Goal: Information Seeking & Learning: Learn about a topic

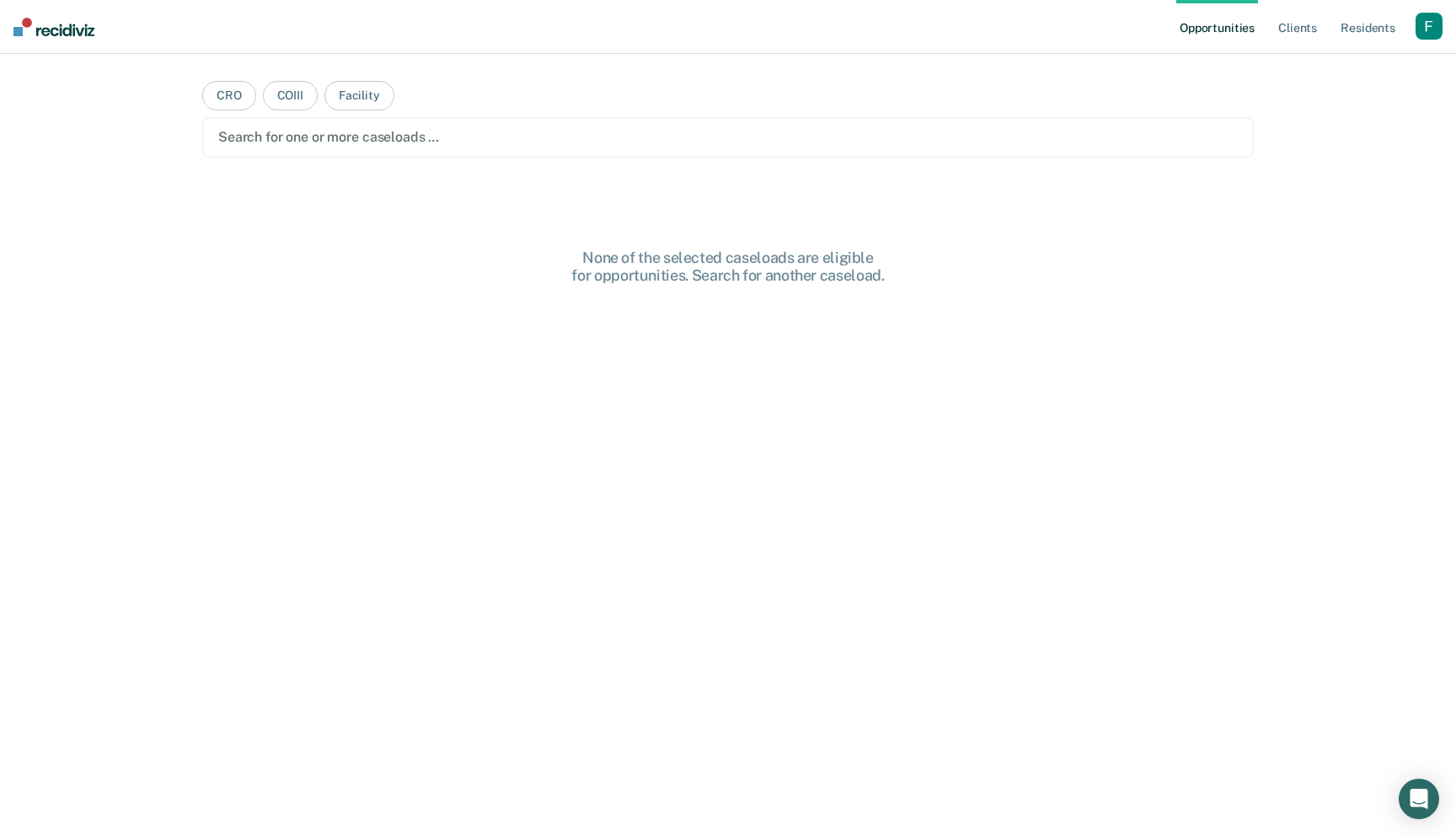
click at [1438, 23] on div "button" at bounding box center [1428, 26] width 27 height 27
click at [1317, 70] on link "Profile" at bounding box center [1361, 69] width 135 height 14
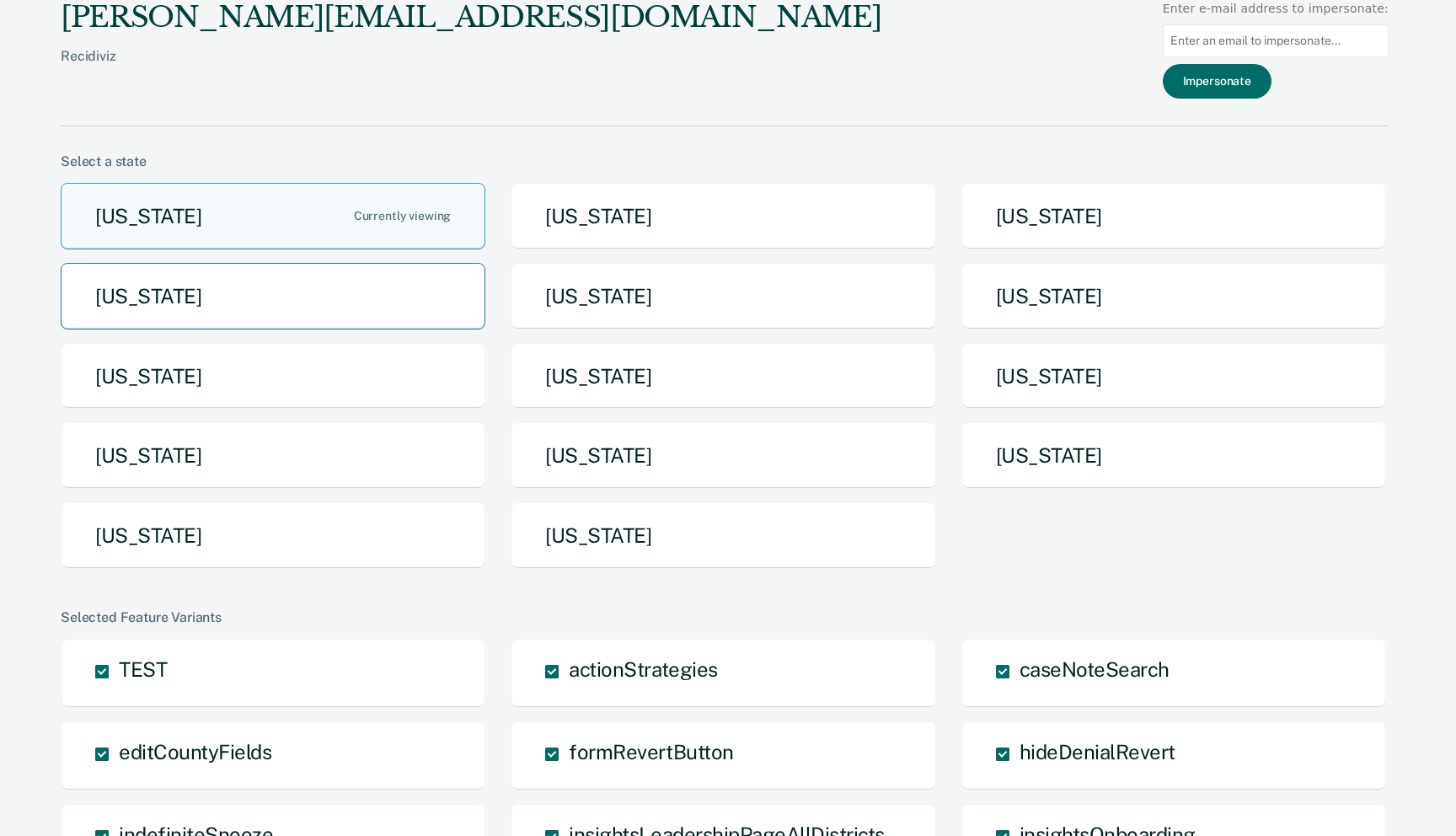
click at [325, 298] on button "[US_STATE]" at bounding box center [272, 296] width 425 height 67
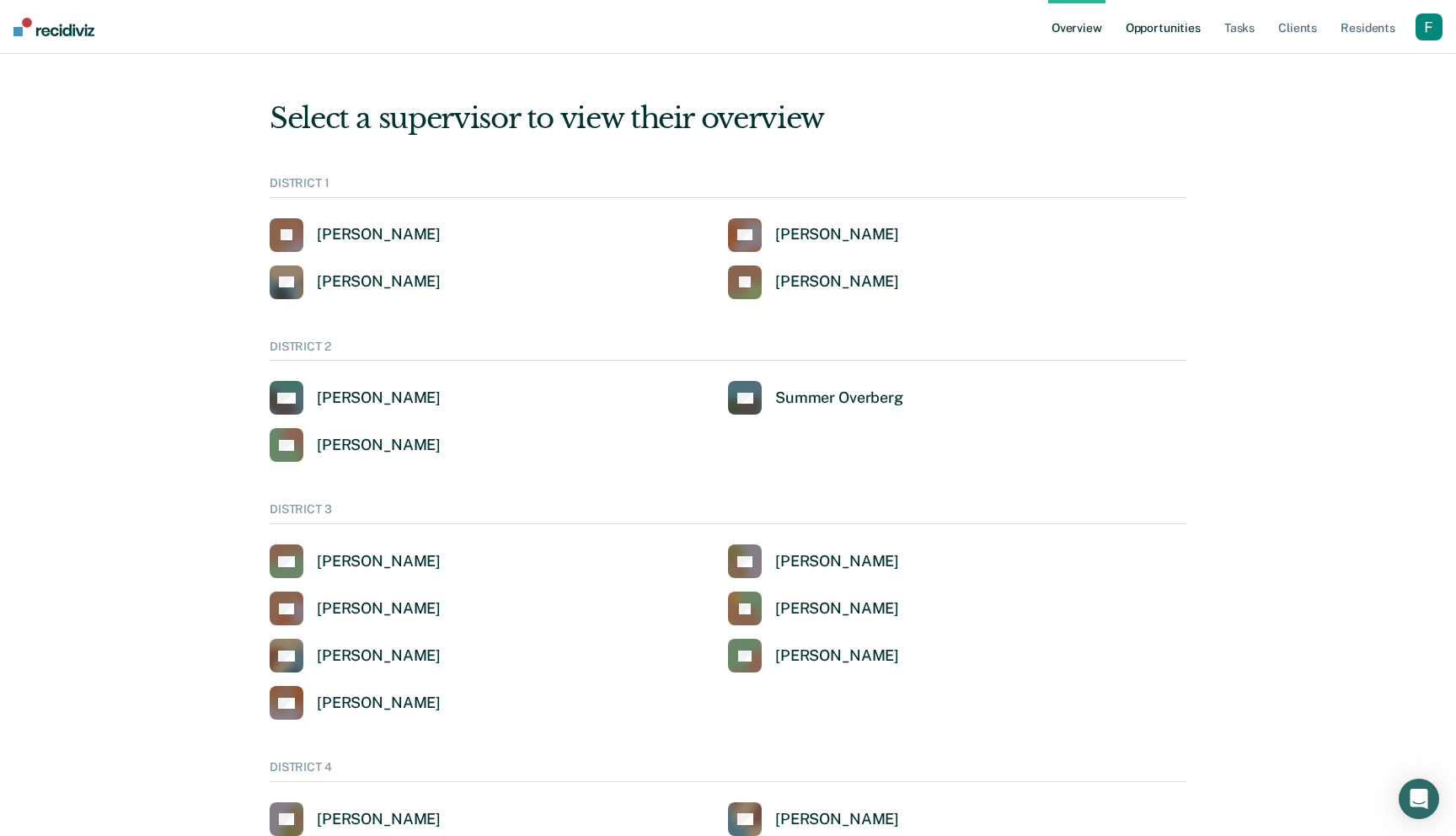
click at [1171, 30] on link "Opportunities" at bounding box center [1163, 27] width 82 height 54
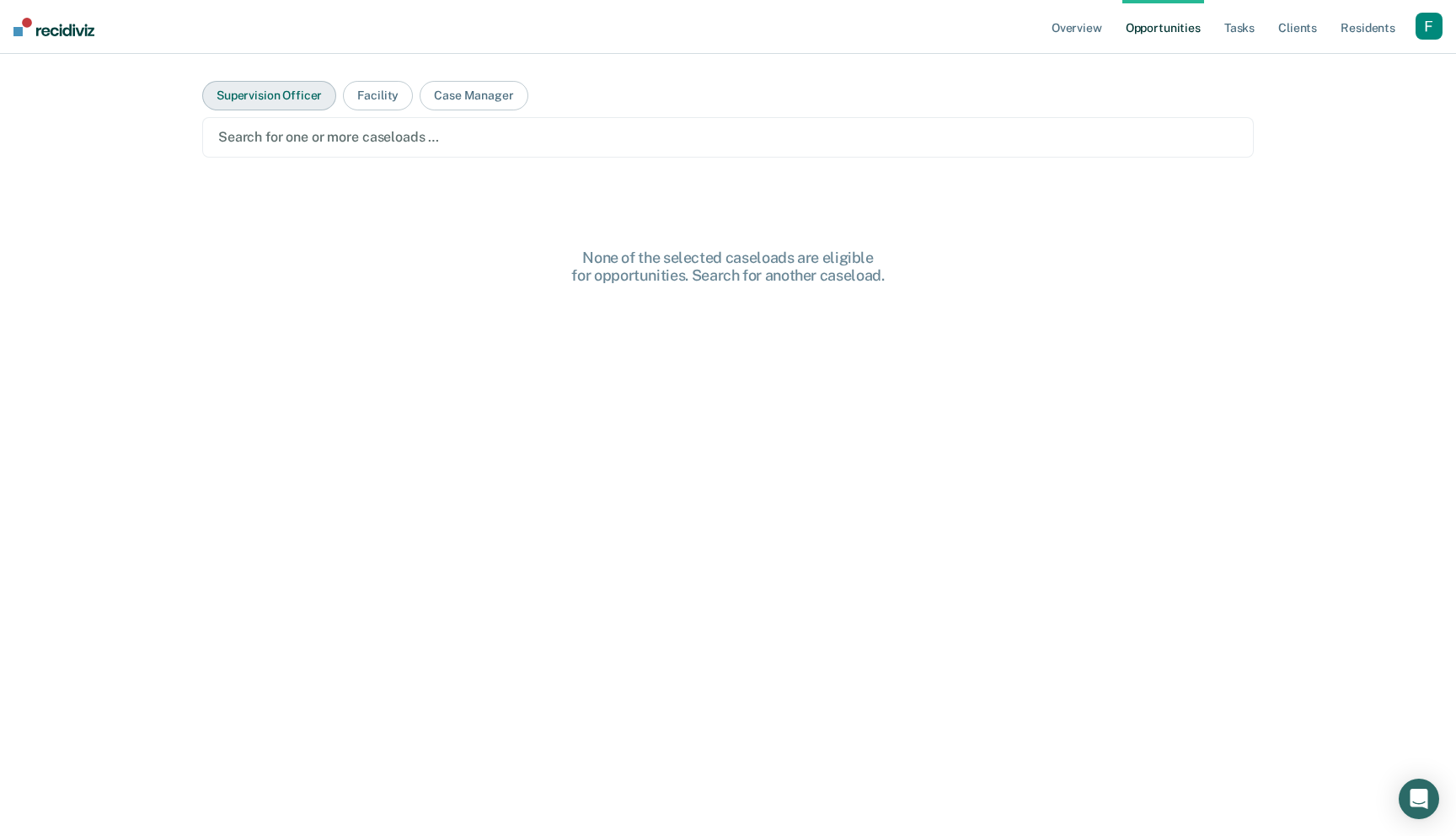
click at [279, 95] on button "Supervision Officer" at bounding box center [269, 95] width 134 height 29
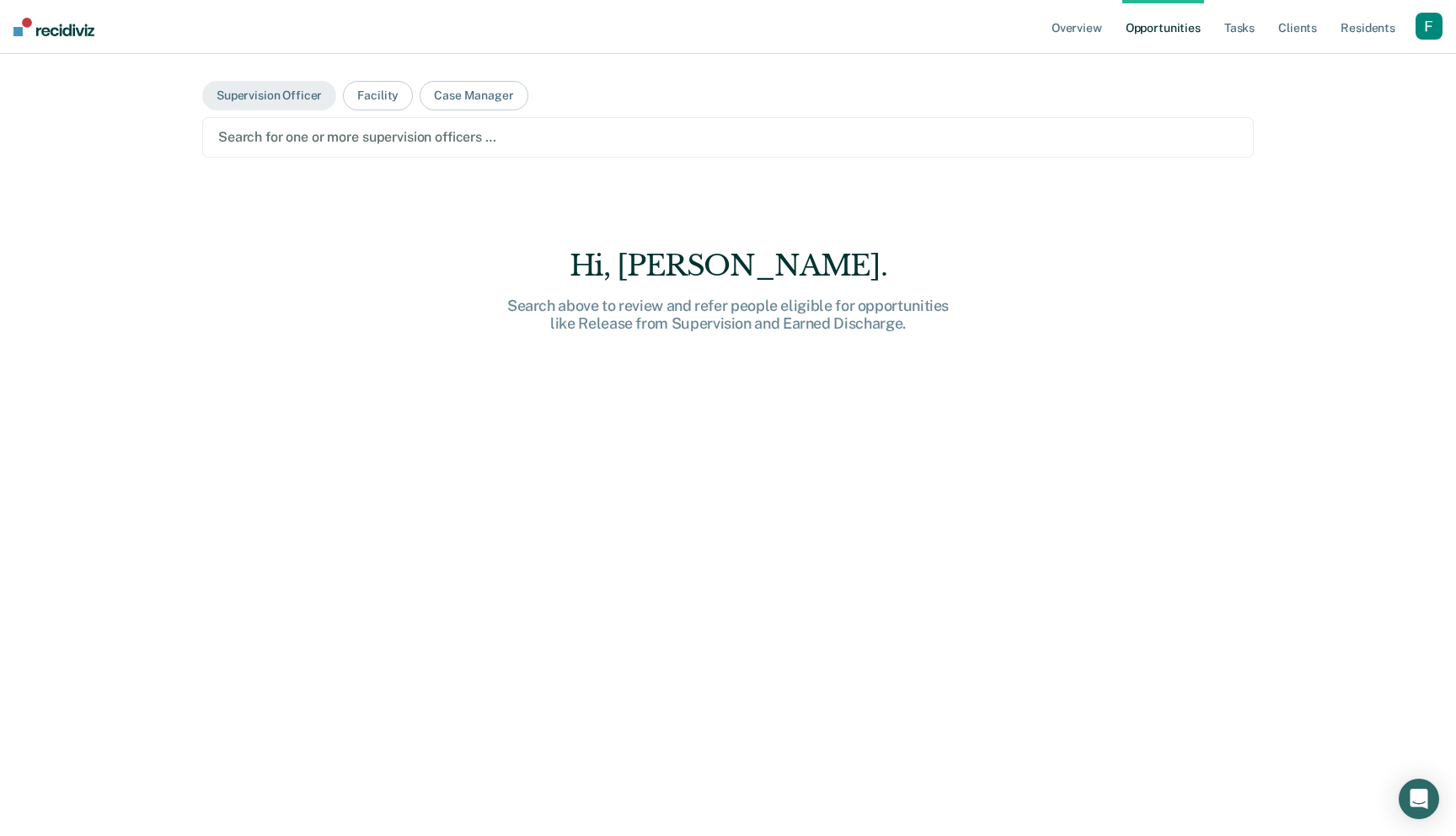
click at [447, 115] on main "Supervision Officer Facility Case Manager Search for one or more supervision of…" at bounding box center [727, 425] width 1092 height 742
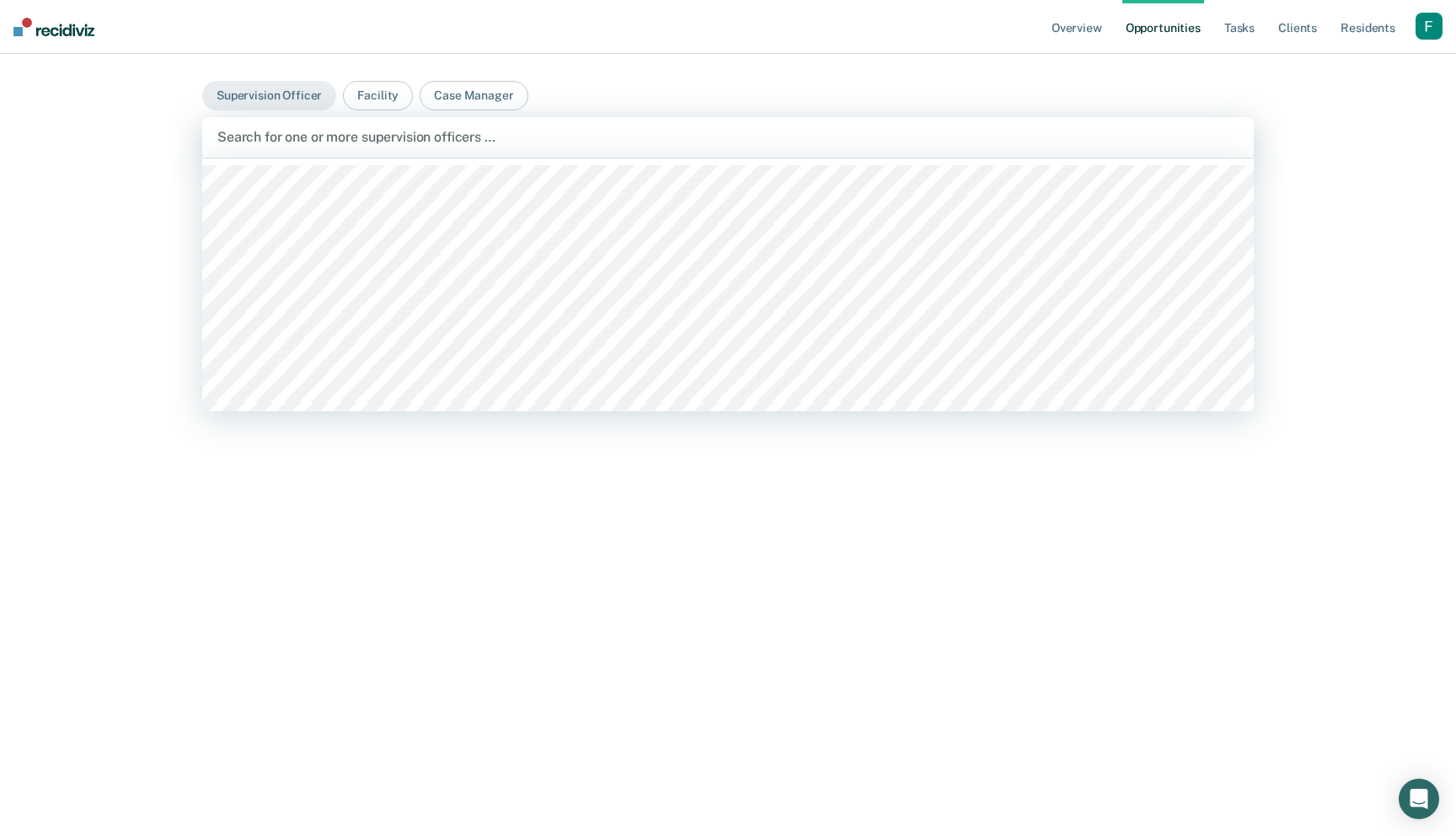
click at [444, 142] on div at bounding box center [727, 137] width 1021 height 20
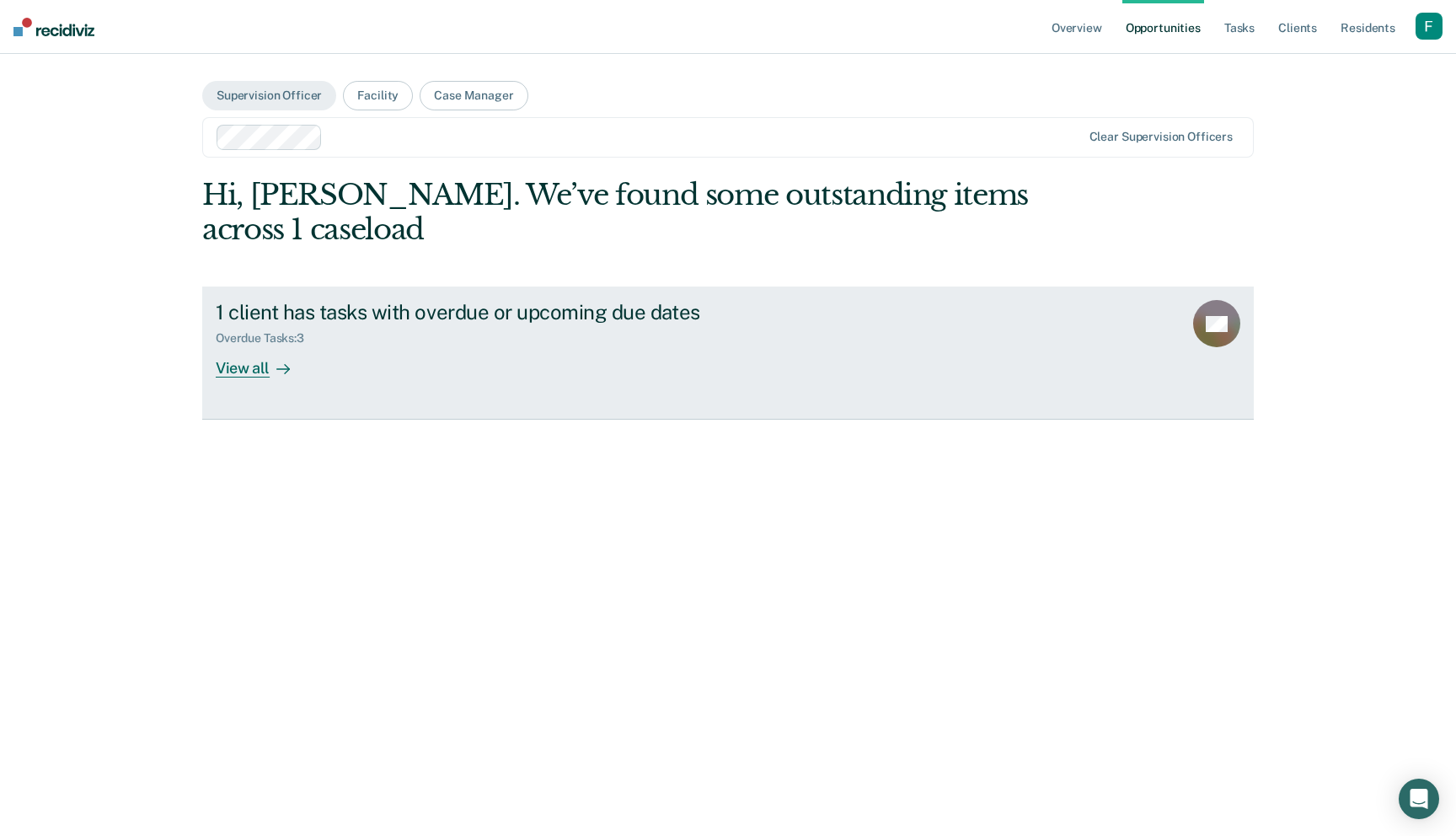
click at [546, 321] on div "1 client has tasks with overdue or upcoming due dates" at bounding box center [511, 312] width 592 height 24
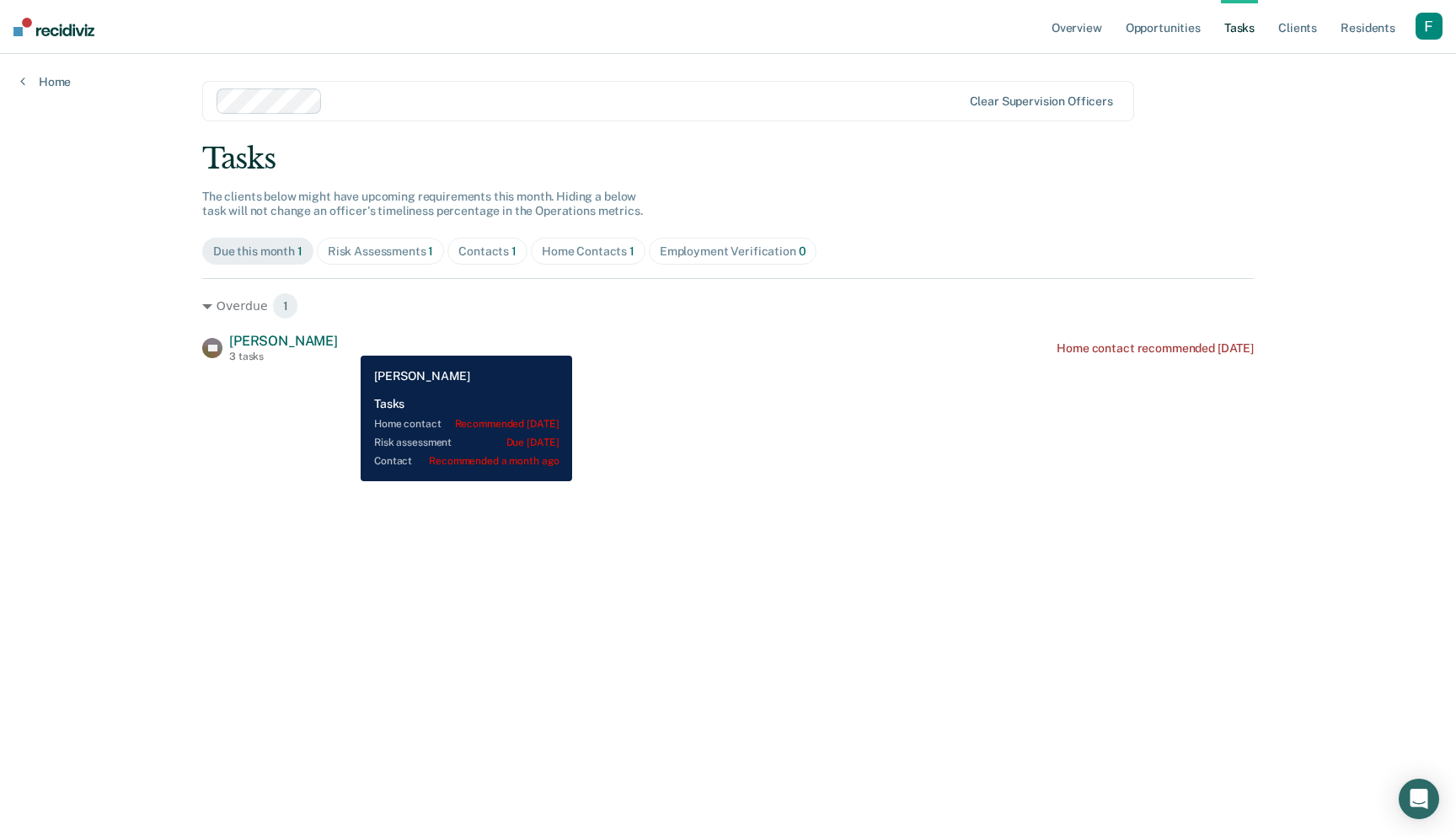
click at [338, 343] on span "[PERSON_NAME]" at bounding box center [283, 341] width 109 height 16
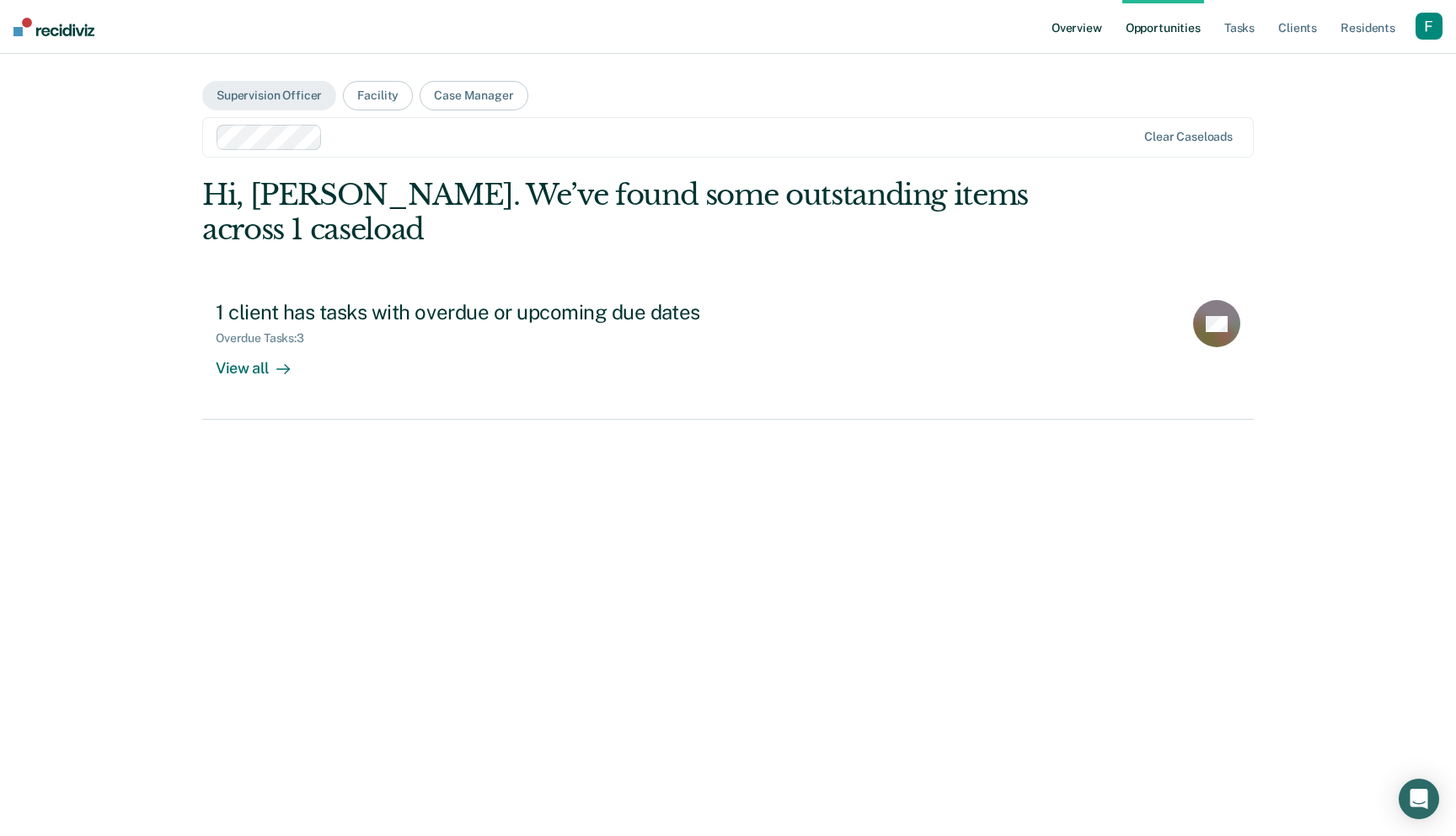
click at [1080, 36] on link "Overview" at bounding box center [1077, 27] width 57 height 54
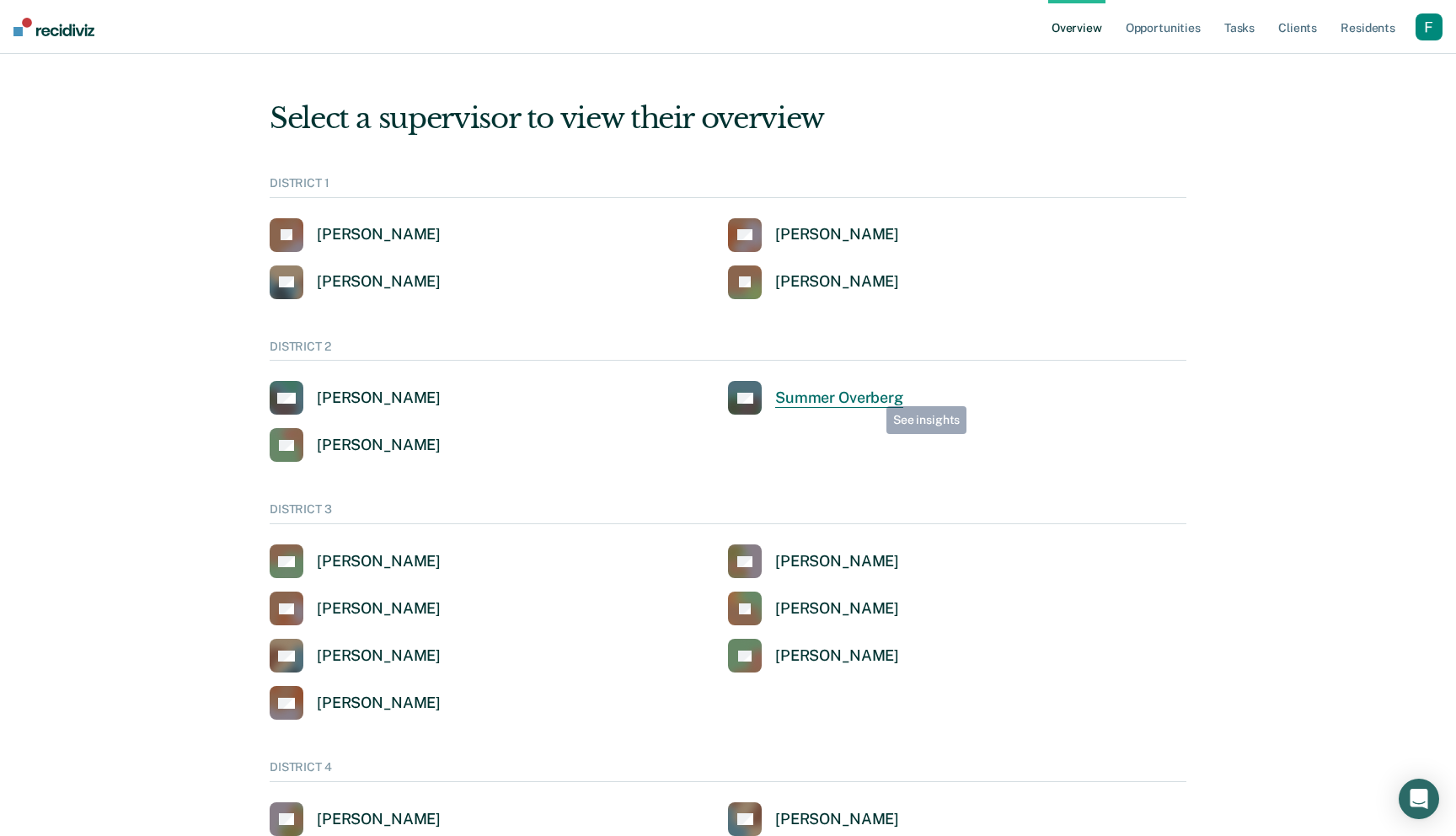
click at [872, 395] on div "Summer Overberg" at bounding box center [839, 398] width 128 height 20
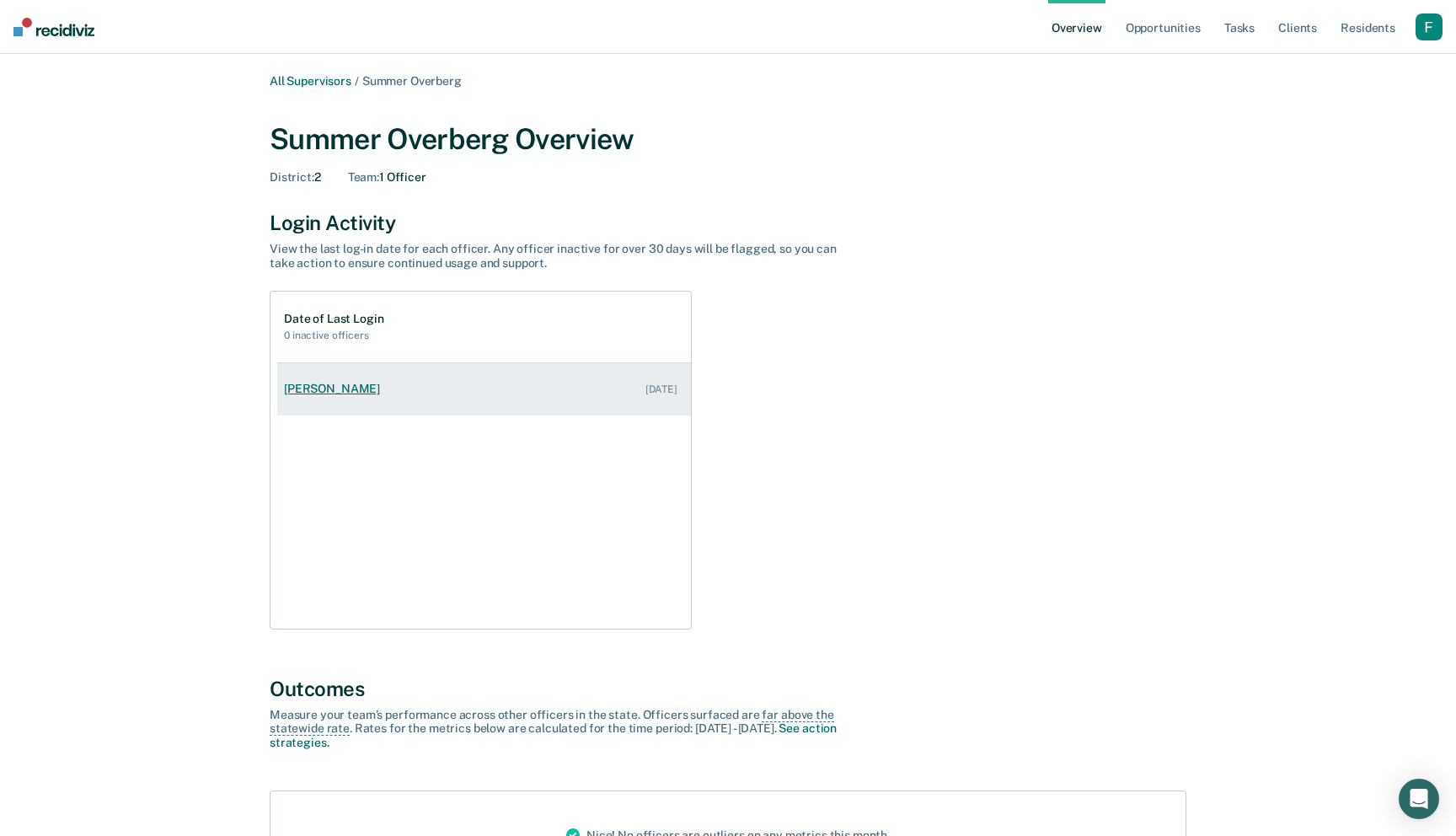
click at [529, 395] on link "[PERSON_NAME] [DATE]" at bounding box center [483, 389] width 414 height 48
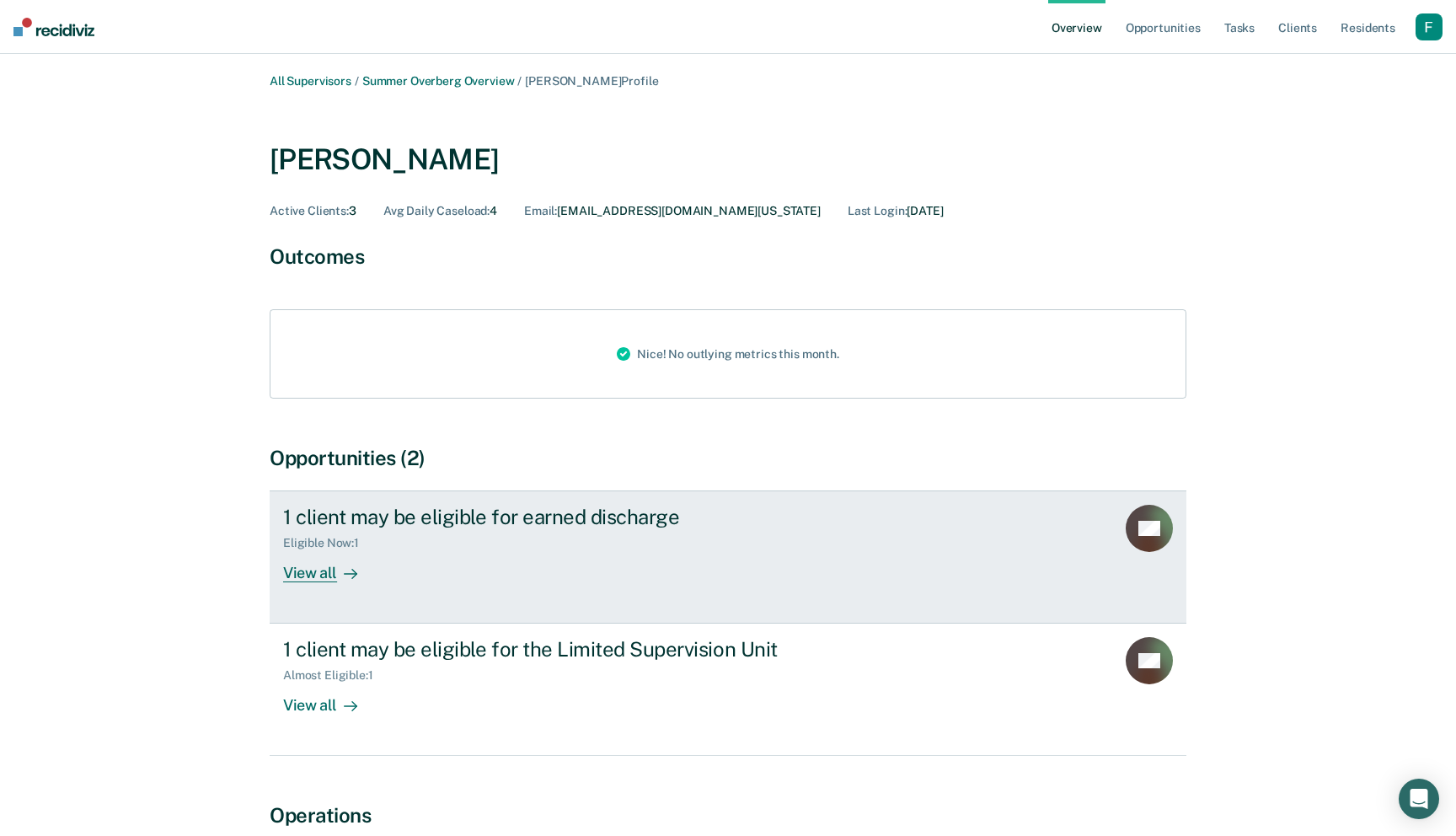
click at [566, 499] on link "1 client may be eligible for earned discharge Eligible Now : 1 View all CP" at bounding box center [728, 557] width 917 height 134
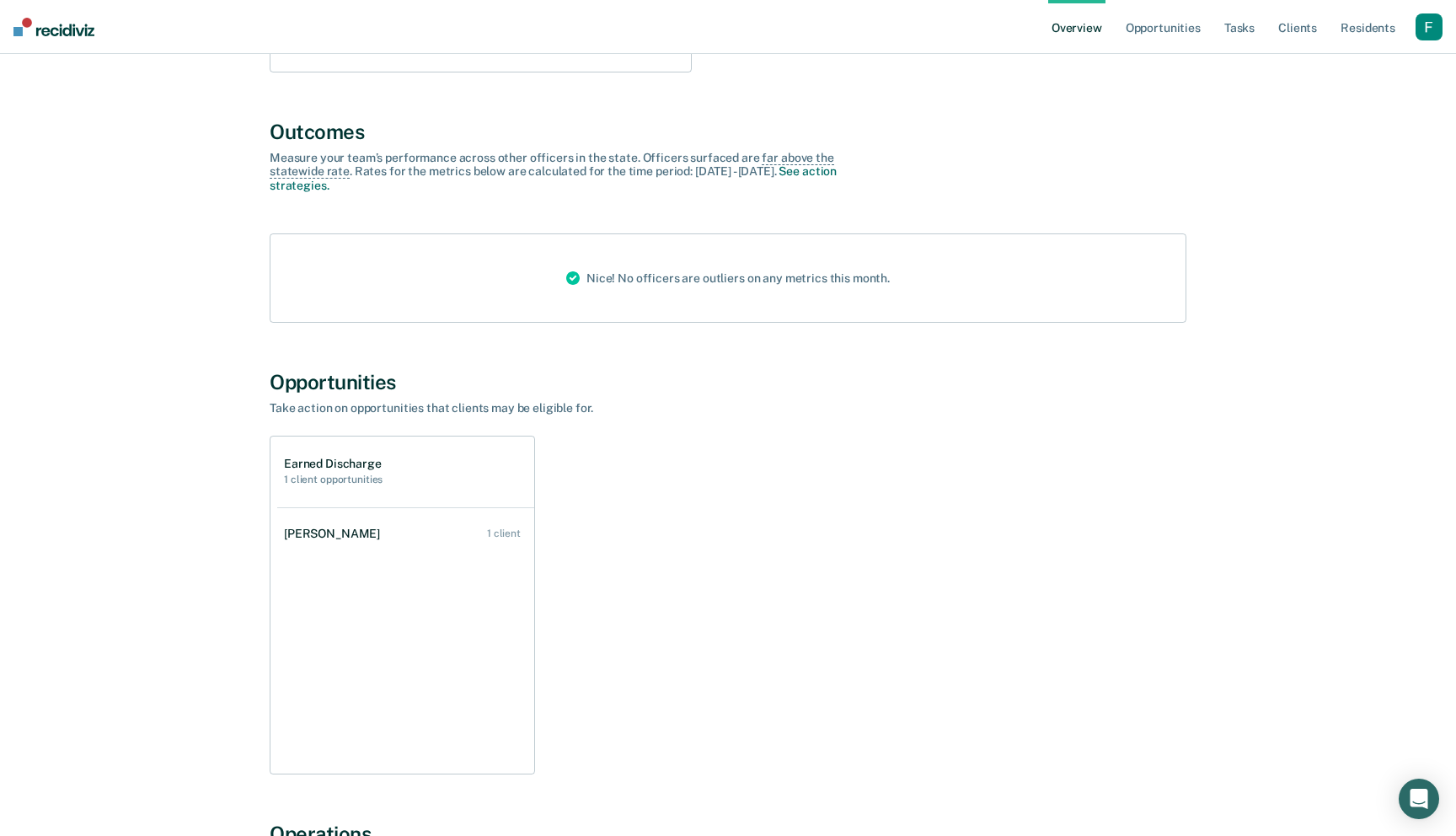
scroll to position [1034, 0]
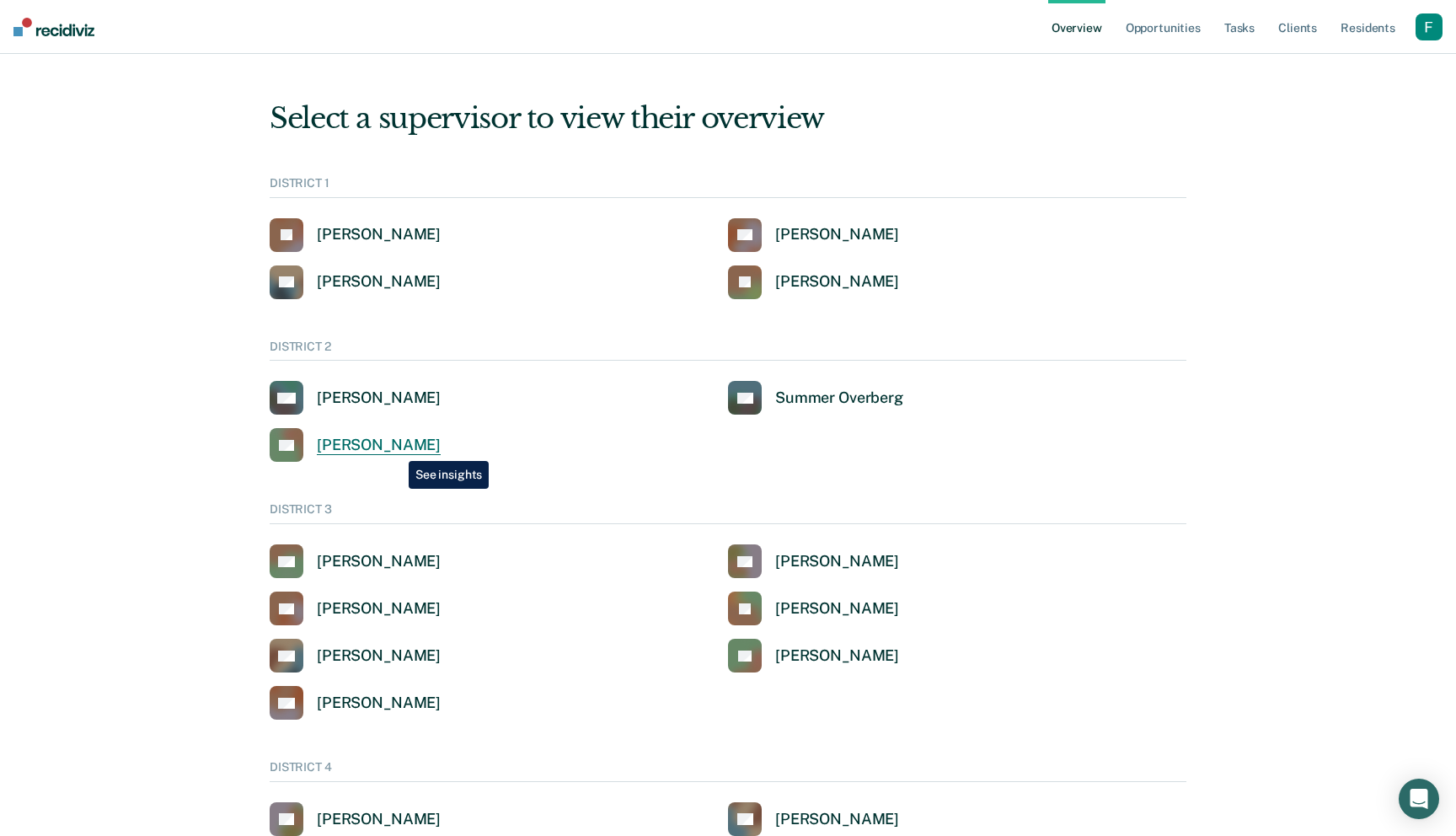
click at [396, 449] on div "[PERSON_NAME]" at bounding box center [378, 445] width 124 height 20
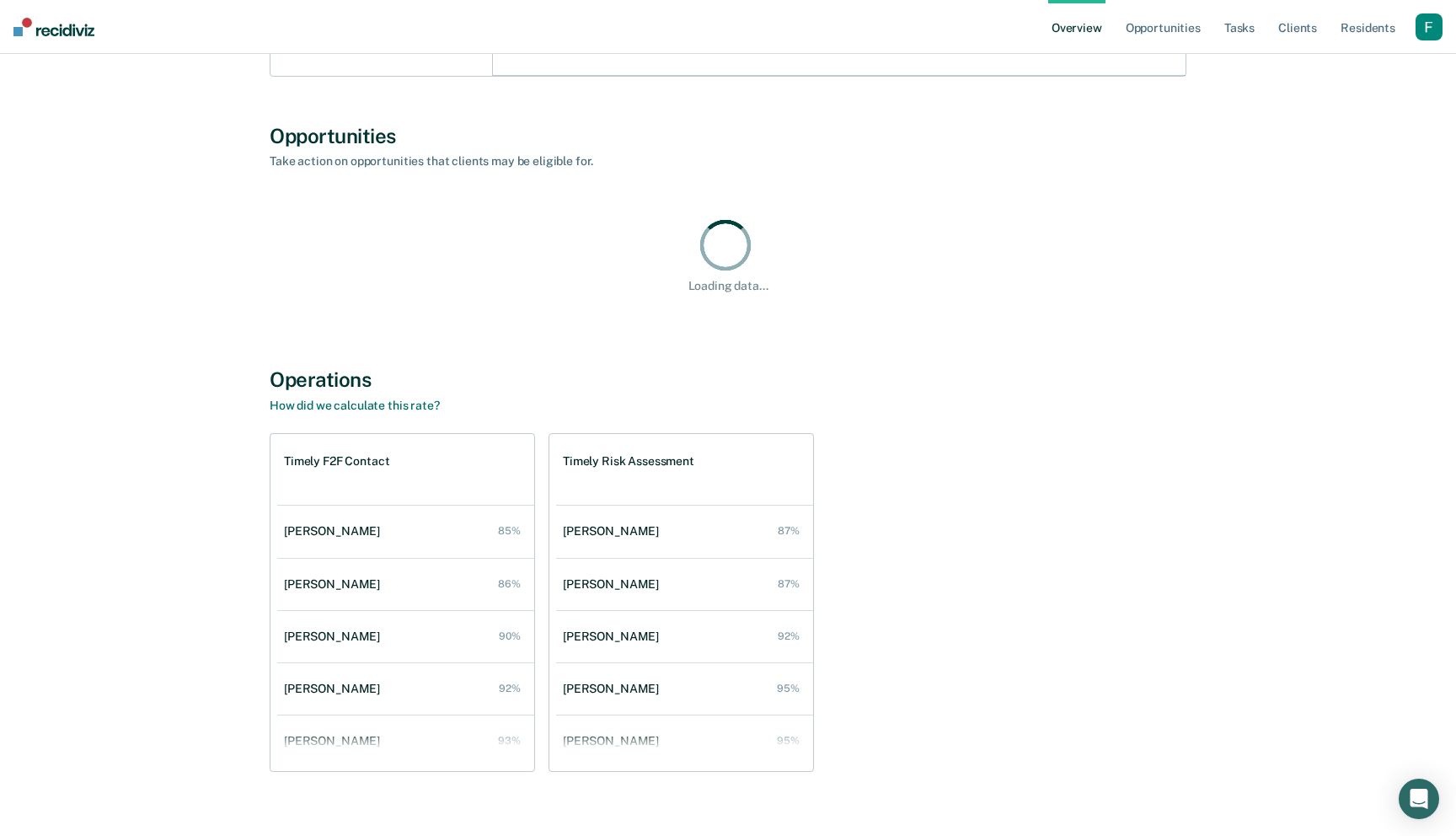
scroll to position [120, 0]
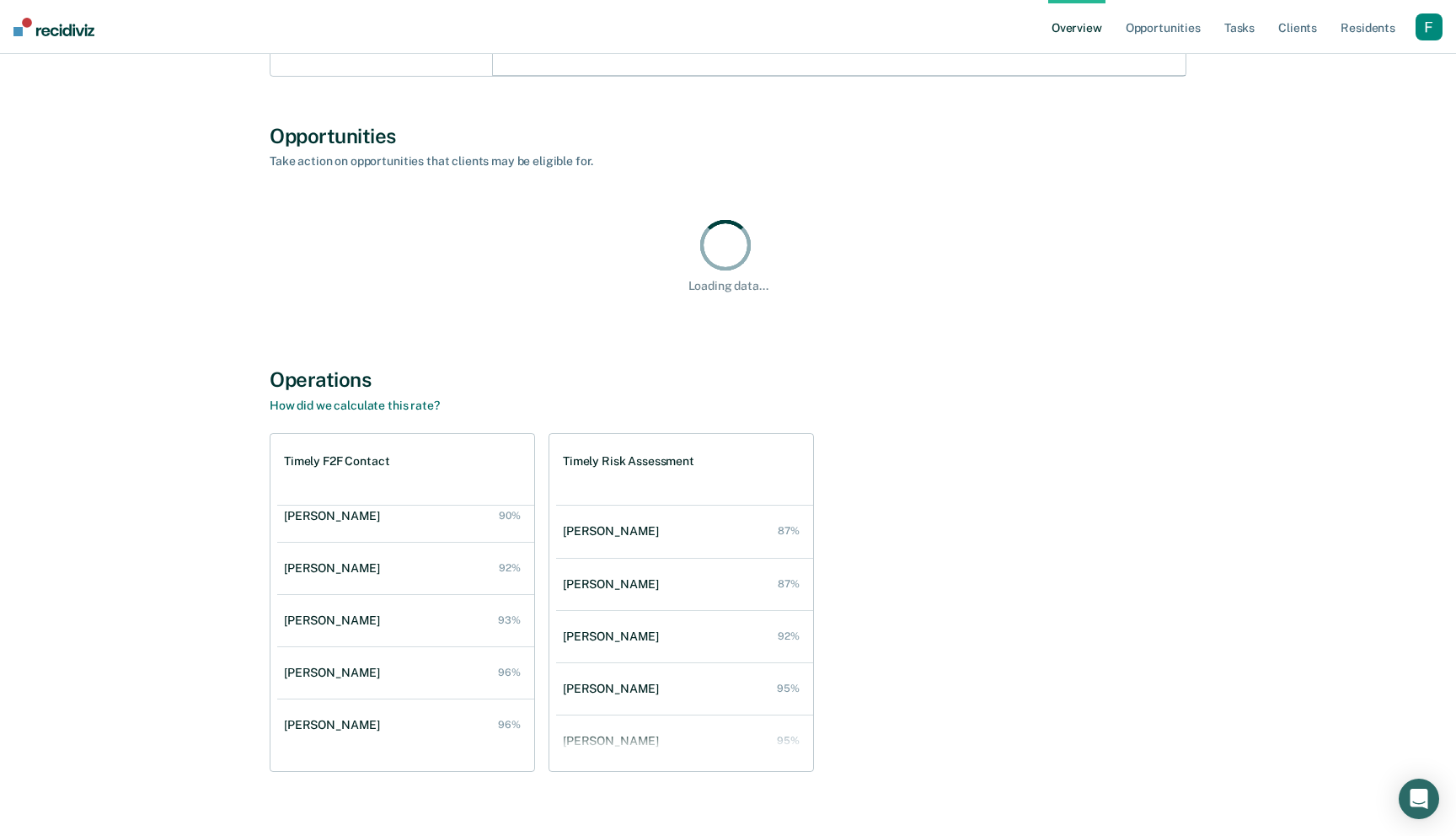
click at [1434, 35] on div "button" at bounding box center [1428, 27] width 27 height 27
click at [1314, 71] on link "Profile" at bounding box center [1357, 68] width 143 height 14
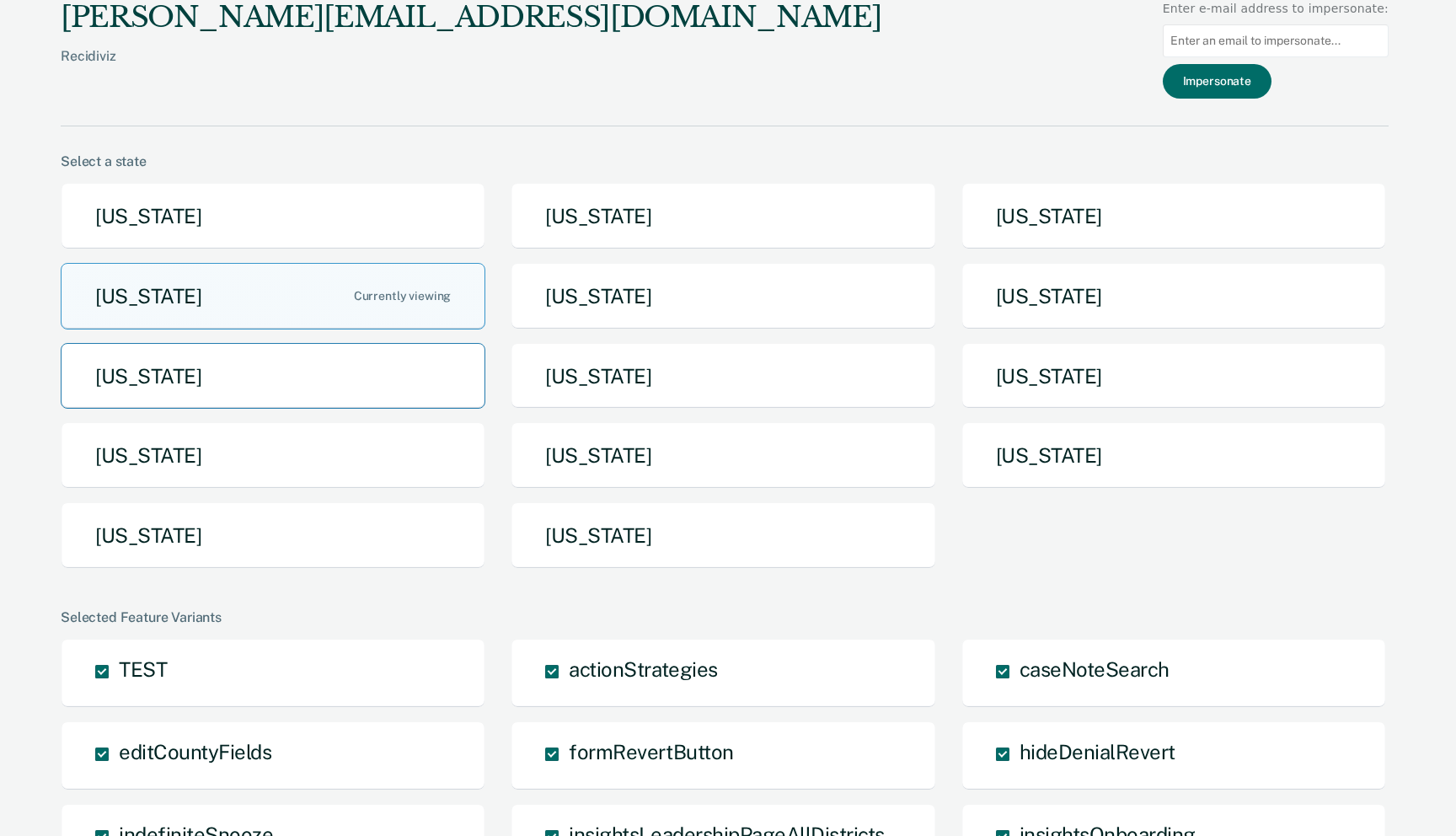
click at [310, 377] on button "[US_STATE]" at bounding box center [272, 376] width 425 height 67
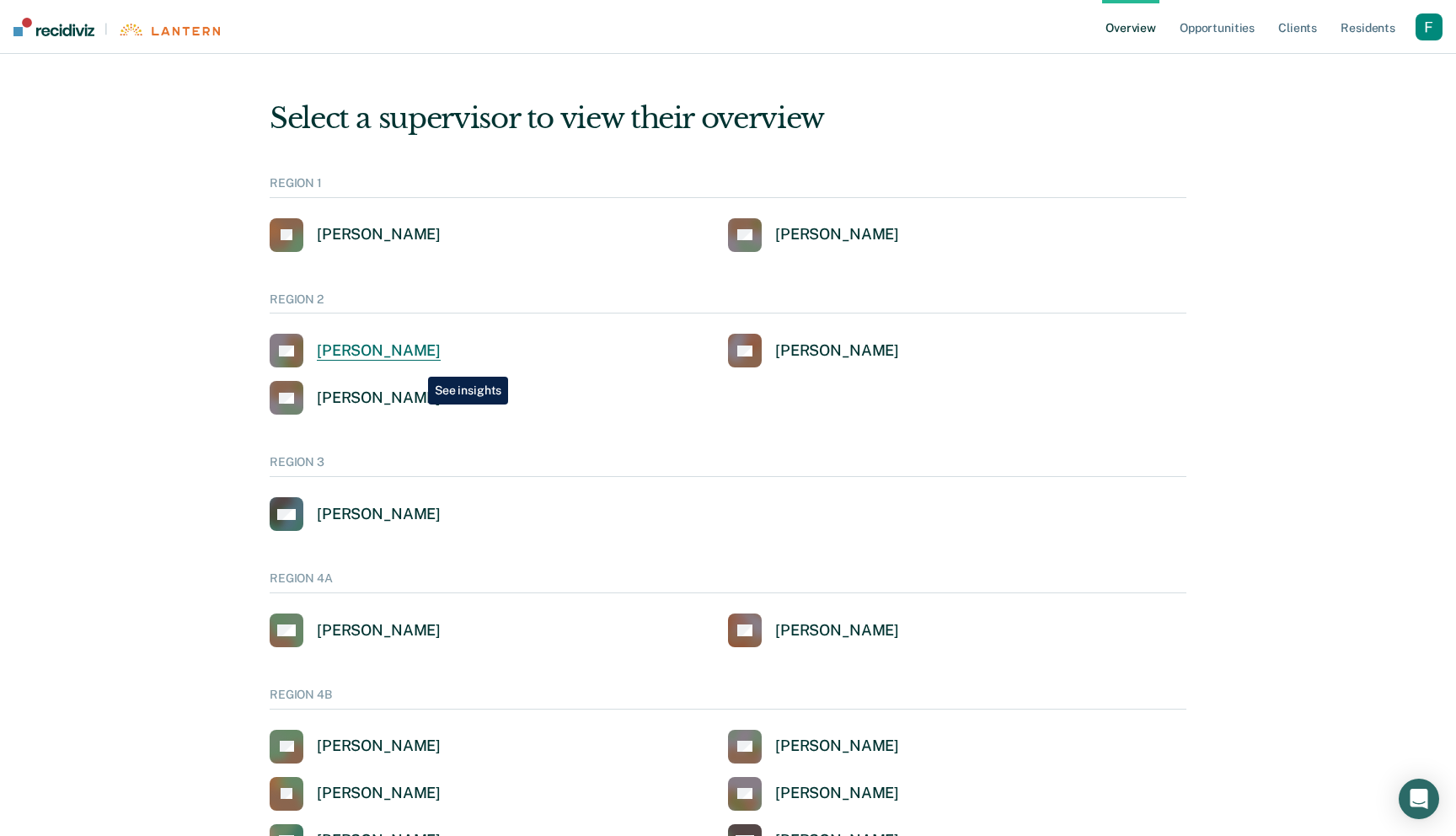
click at [416, 364] on link "CK [PERSON_NAME]" at bounding box center [355, 351] width 171 height 34
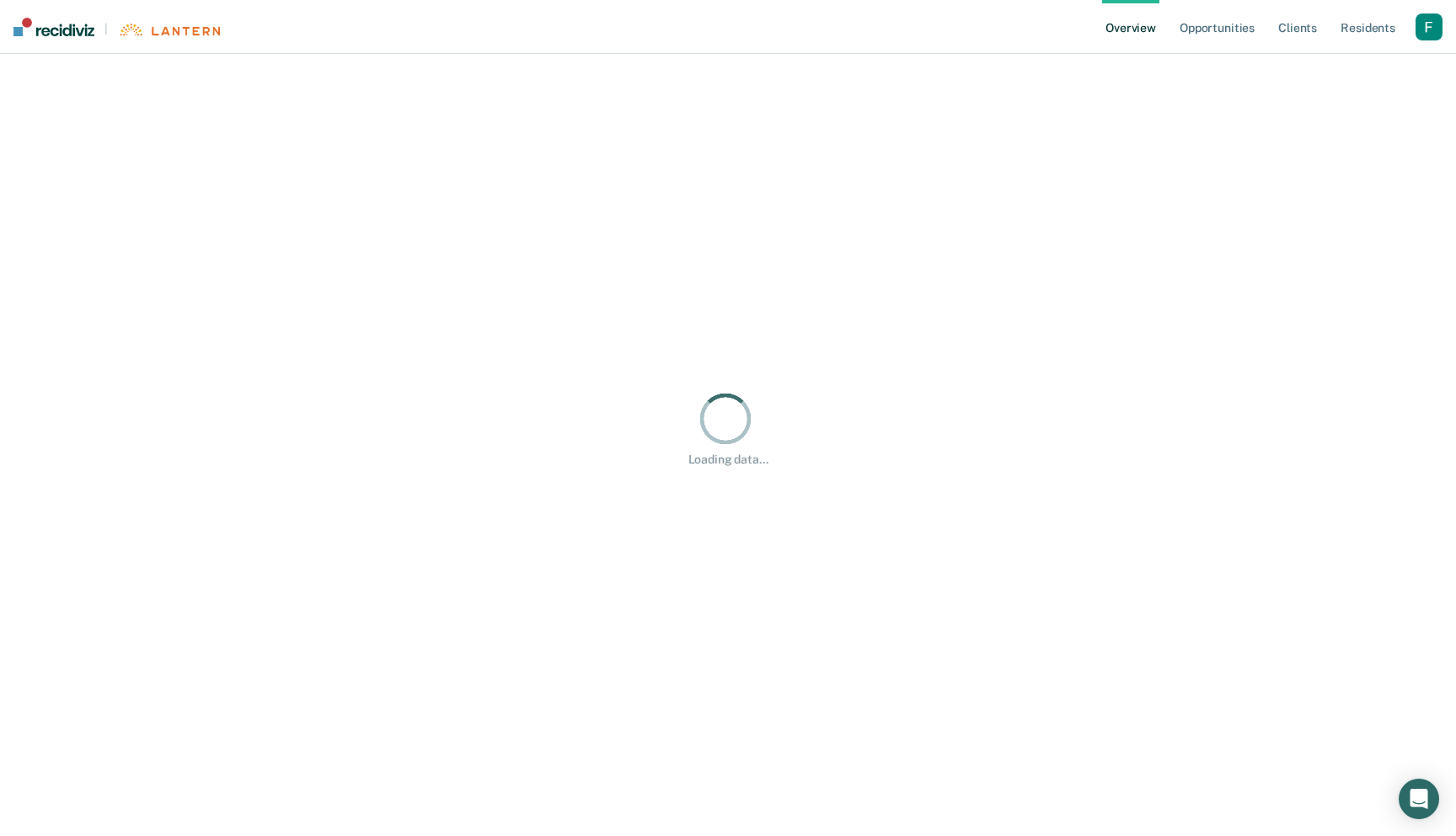
click at [416, 347] on div "Loading data..." at bounding box center [728, 427] width 1415 height 708
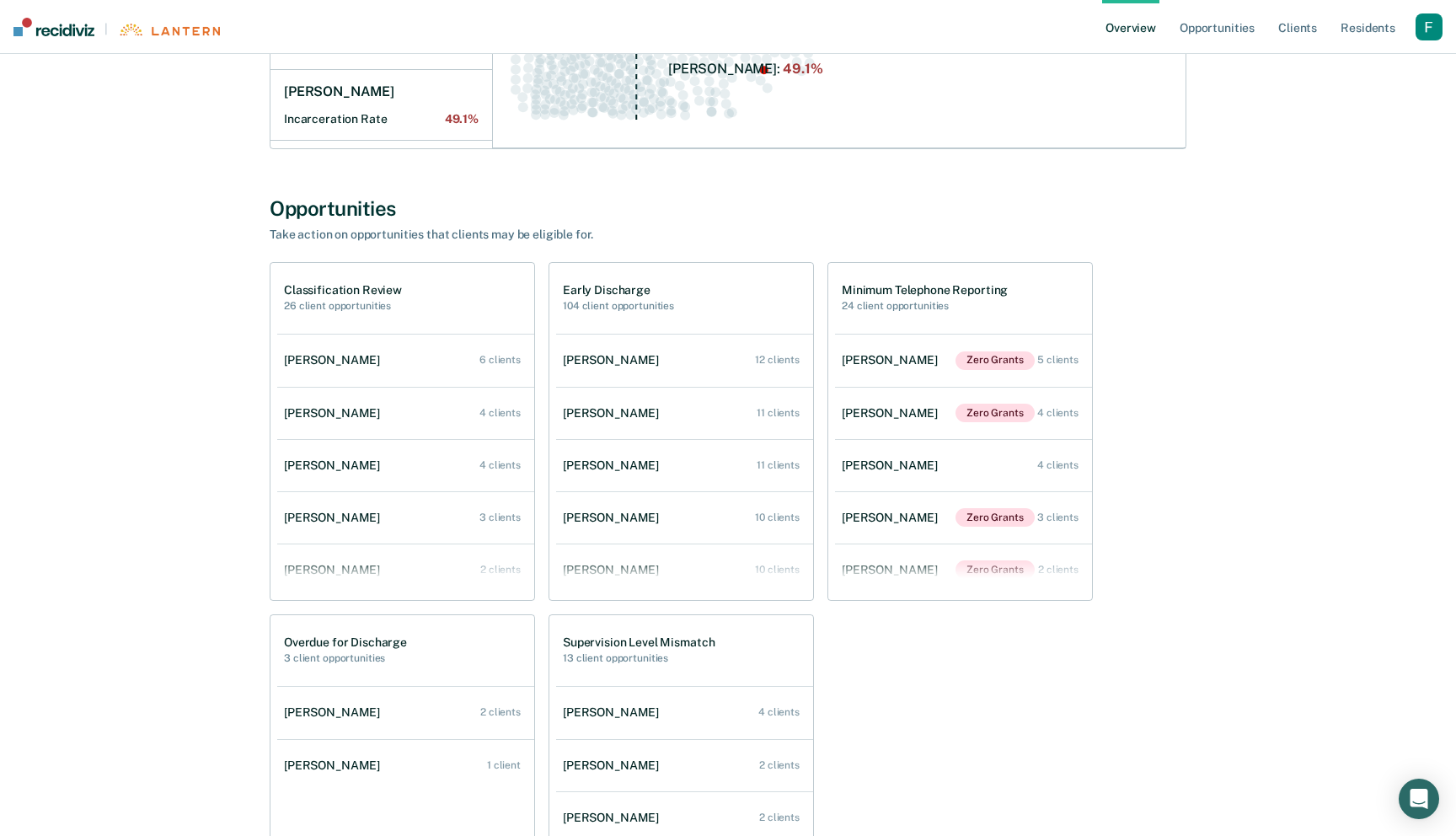
scroll to position [613, 0]
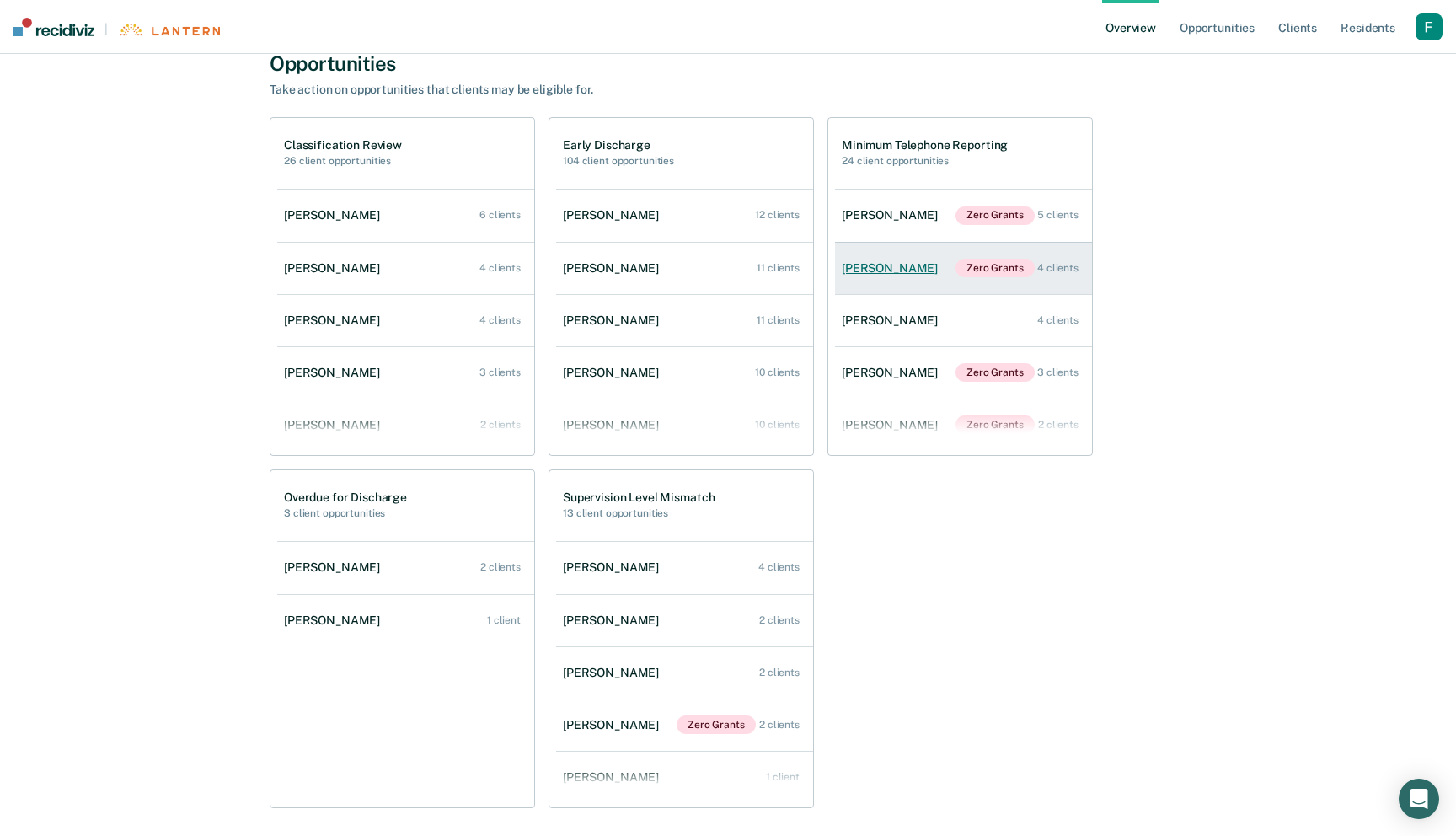
click at [907, 246] on link "[PERSON_NAME] Zero Grants 4 clients" at bounding box center [963, 268] width 257 height 53
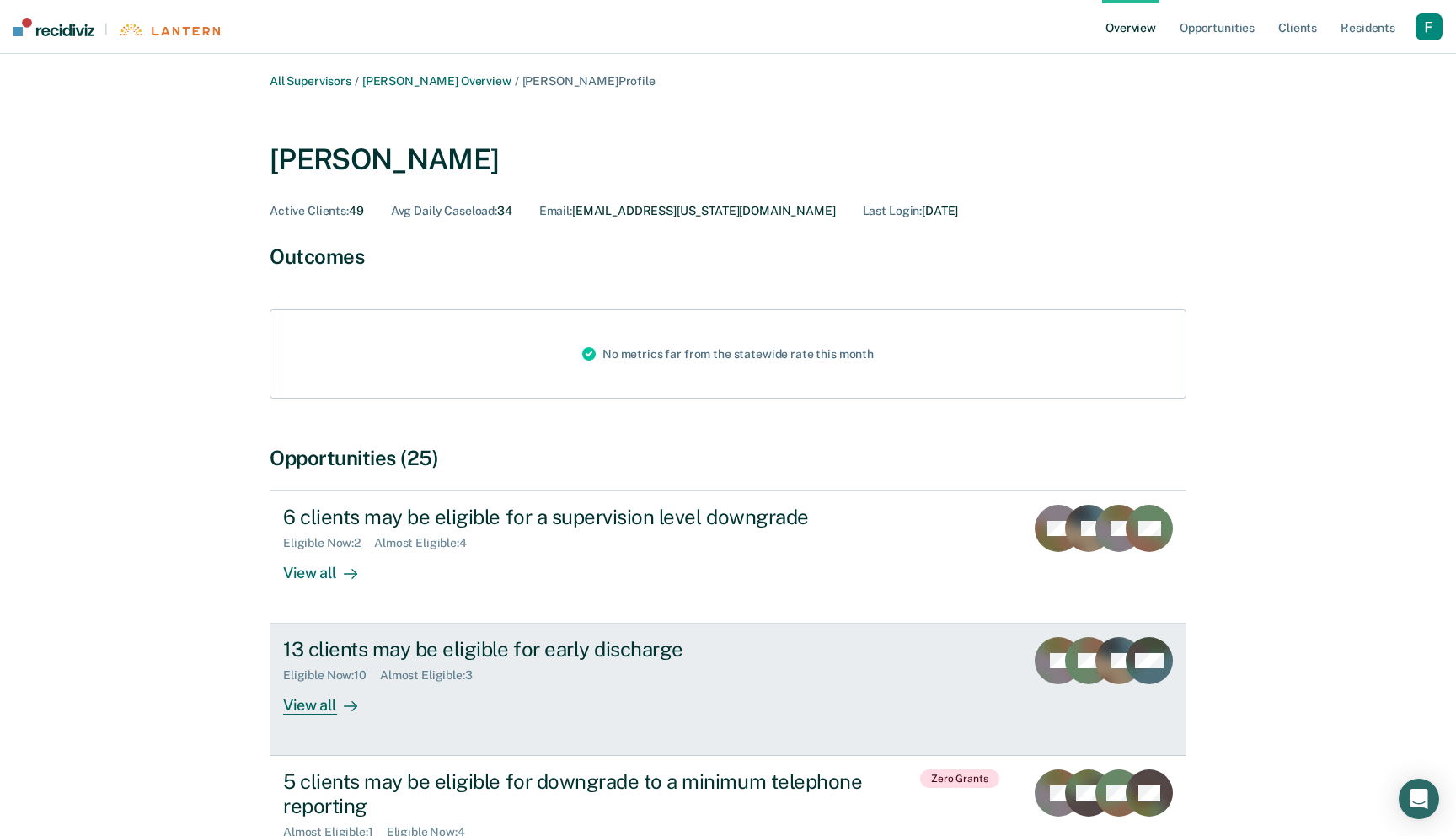
click at [661, 749] on link "13 clients may be eligible for early discharge Eligible Now : 10 Almost Eligibl…" at bounding box center [728, 689] width 917 height 133
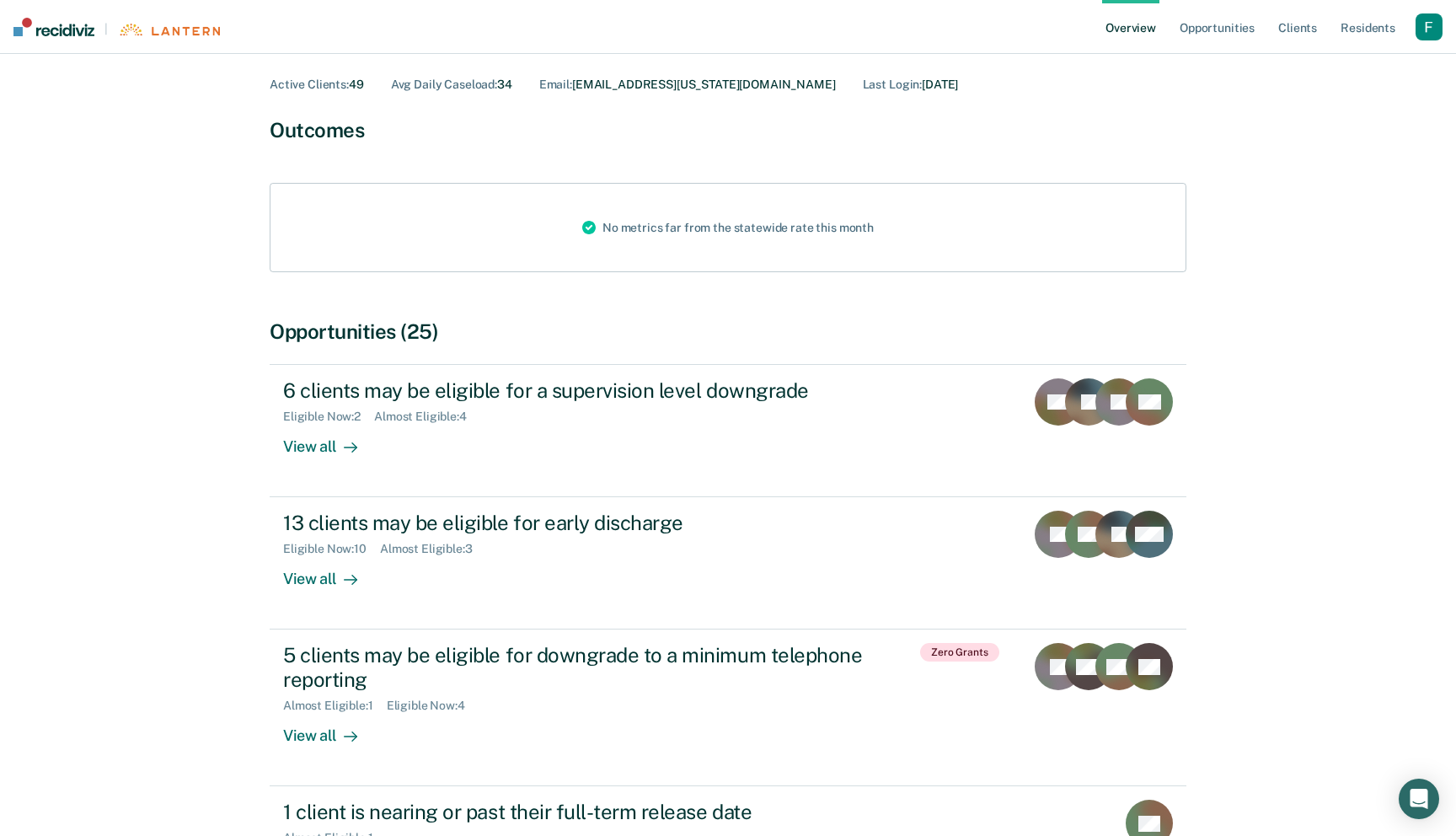
scroll to position [183, 0]
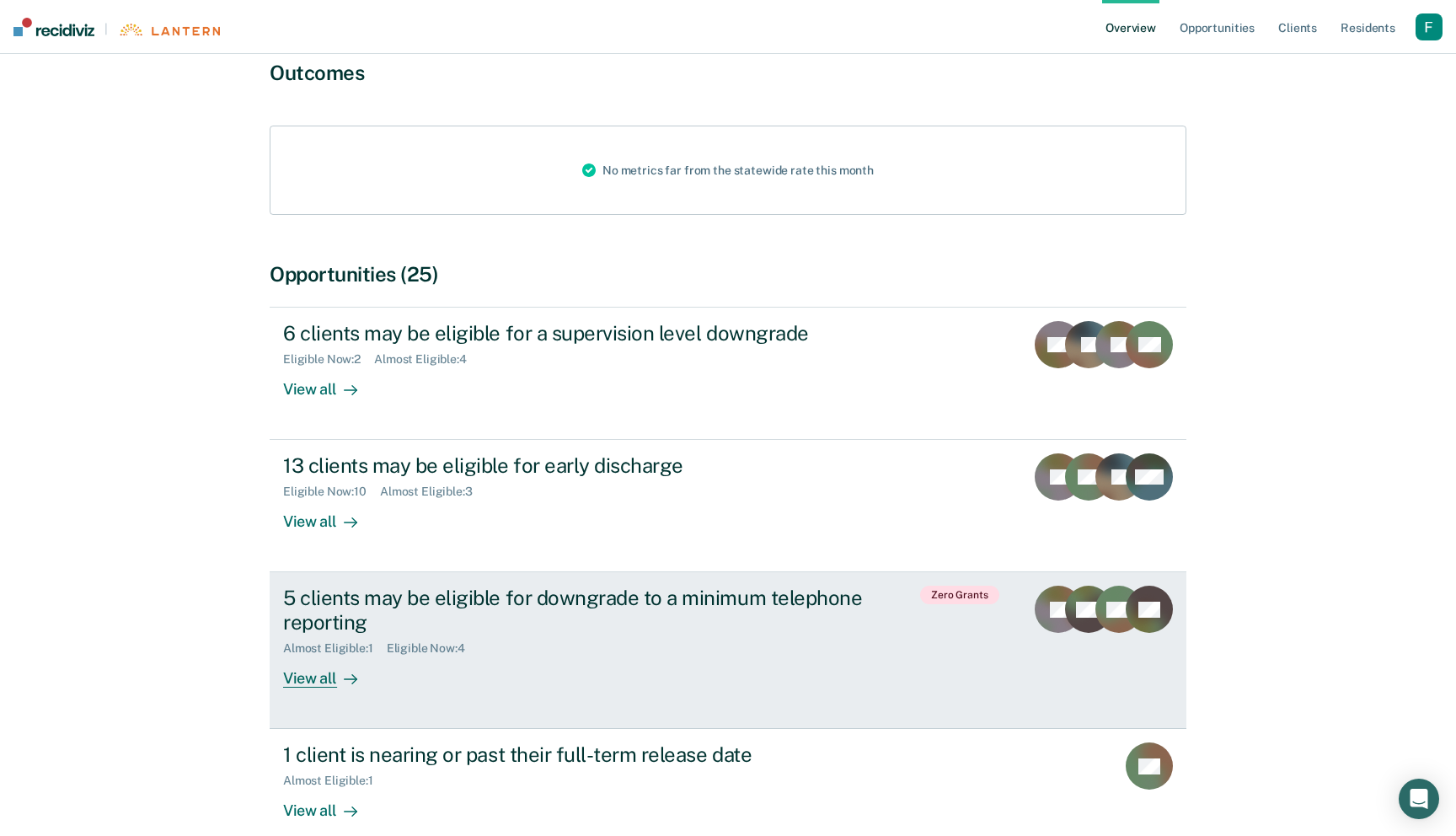
click at [677, 660] on div "5 clients may be eligible for downgrade to a minimum telephone reporting Almost…" at bounding box center [599, 637] width 632 height 102
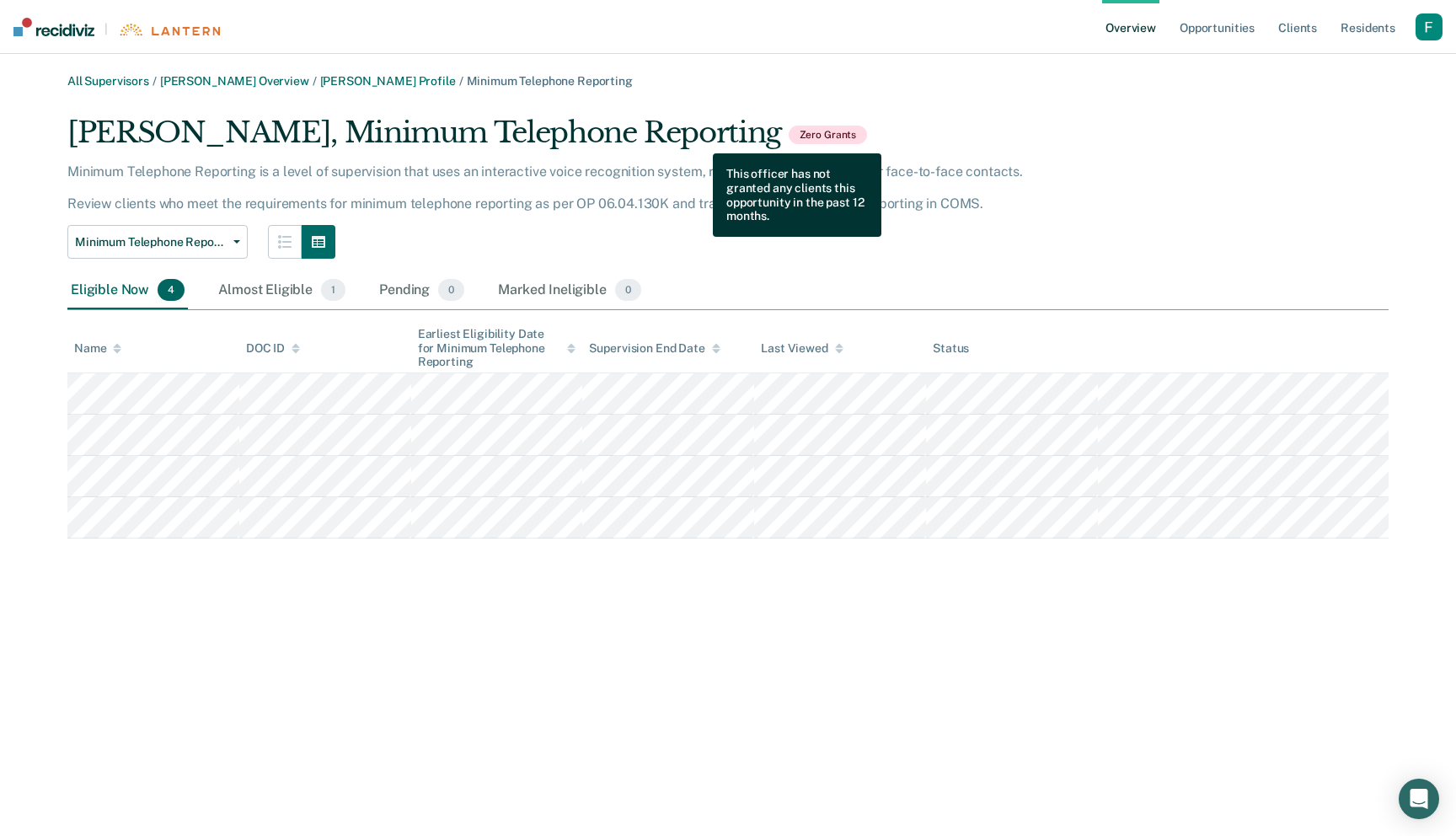
click at [789, 141] on span "Zero Grants" at bounding box center [828, 134] width 79 height 19
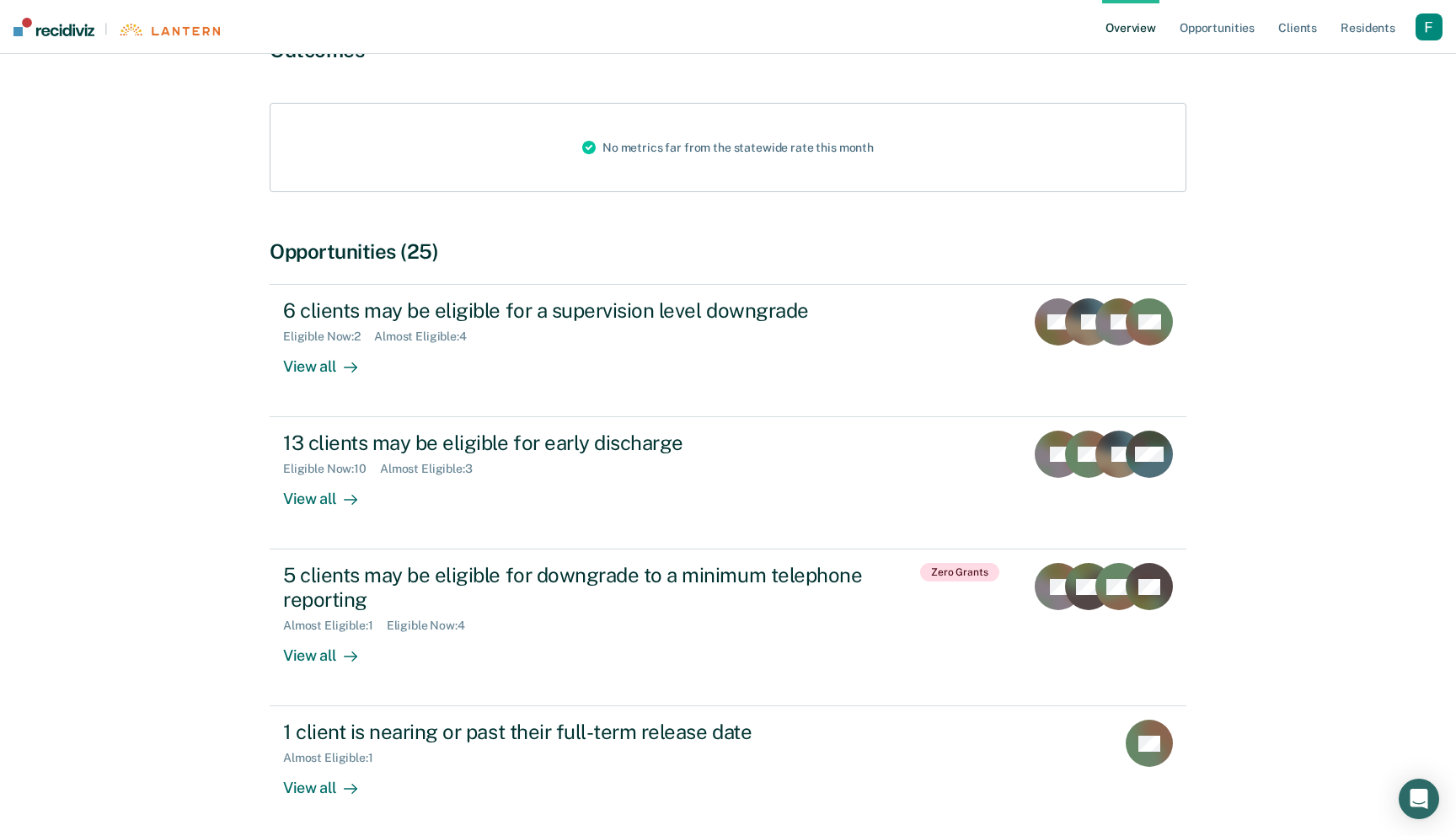
scroll to position [285, 0]
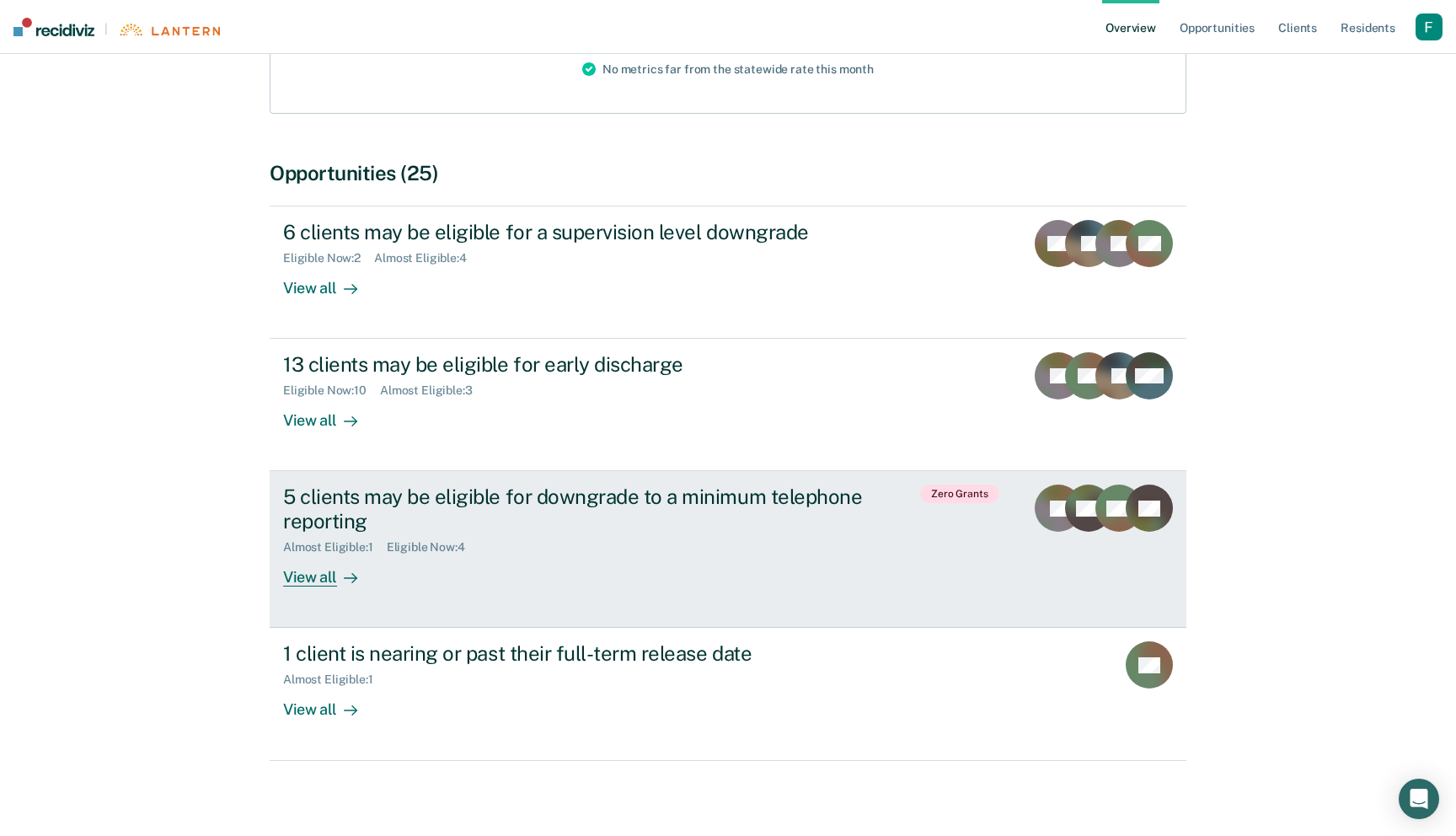
click at [837, 555] on div "5 clients may be eligible for downgrade to a minimum telephone reporting Almost…" at bounding box center [599, 535] width 632 height 102
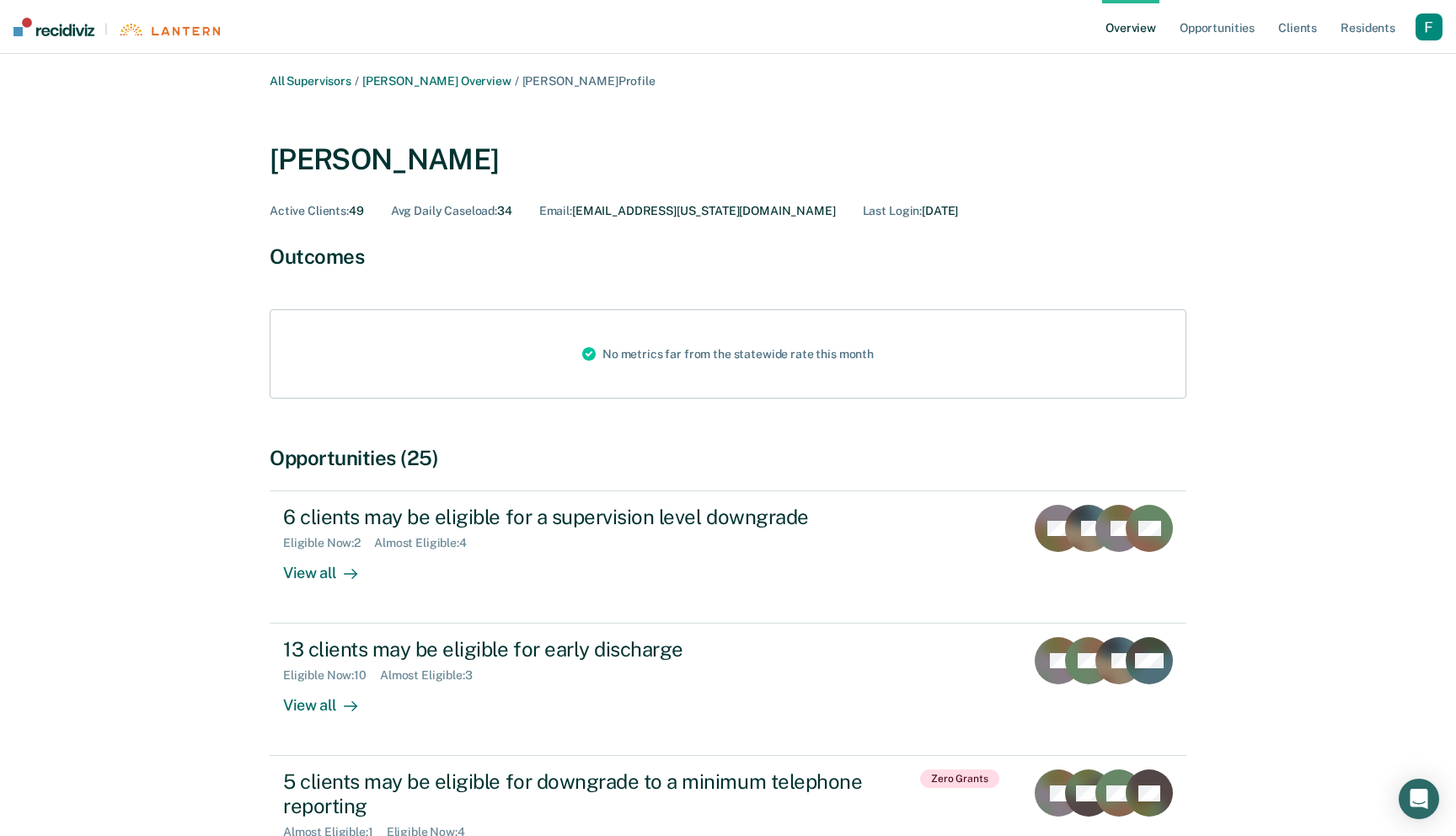
click at [1421, 29] on div "button" at bounding box center [1428, 27] width 27 height 27
click at [1329, 59] on div "Profile How it works Log Out" at bounding box center [1361, 88] width 163 height 83
click at [1319, 63] on link "Profile" at bounding box center [1361, 68] width 135 height 14
